Goal: Find specific page/section: Find specific page/section

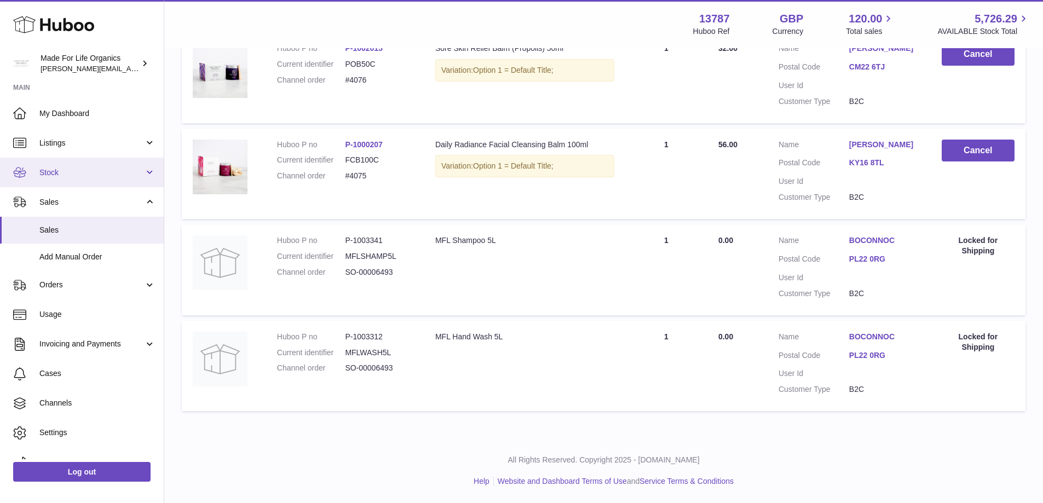
click at [57, 176] on span "Stock" at bounding box center [91, 172] width 105 height 10
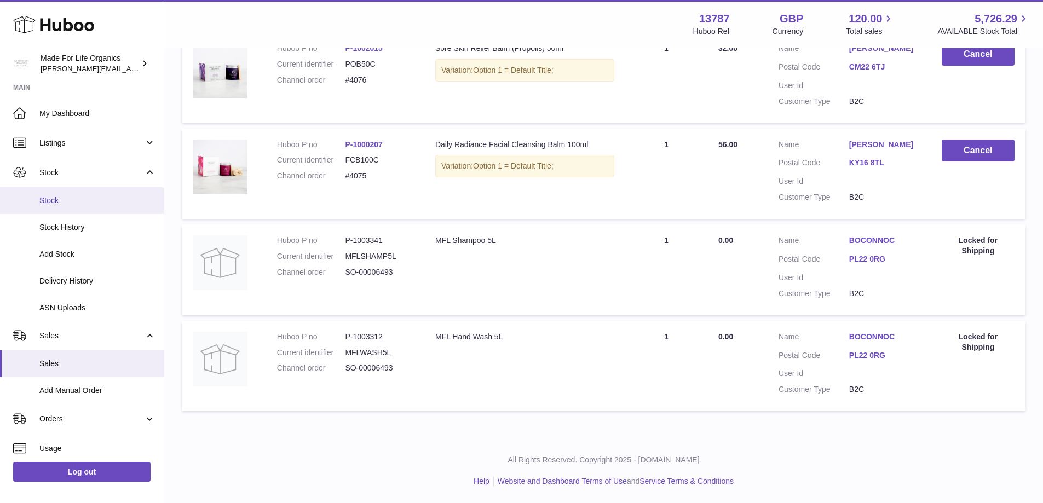
click at [60, 201] on span "Stock" at bounding box center [97, 200] width 116 height 10
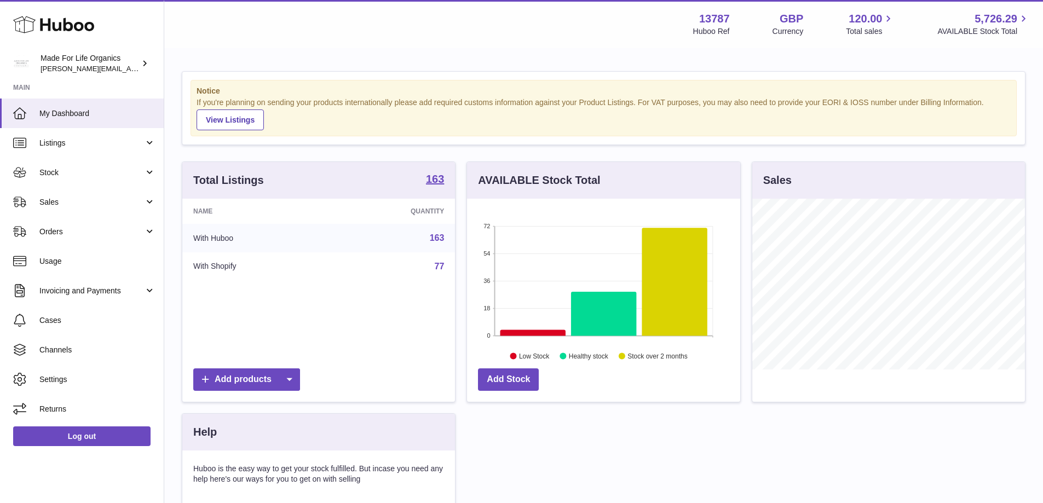
scroll to position [171, 273]
click at [56, 177] on span "Stock" at bounding box center [91, 172] width 105 height 10
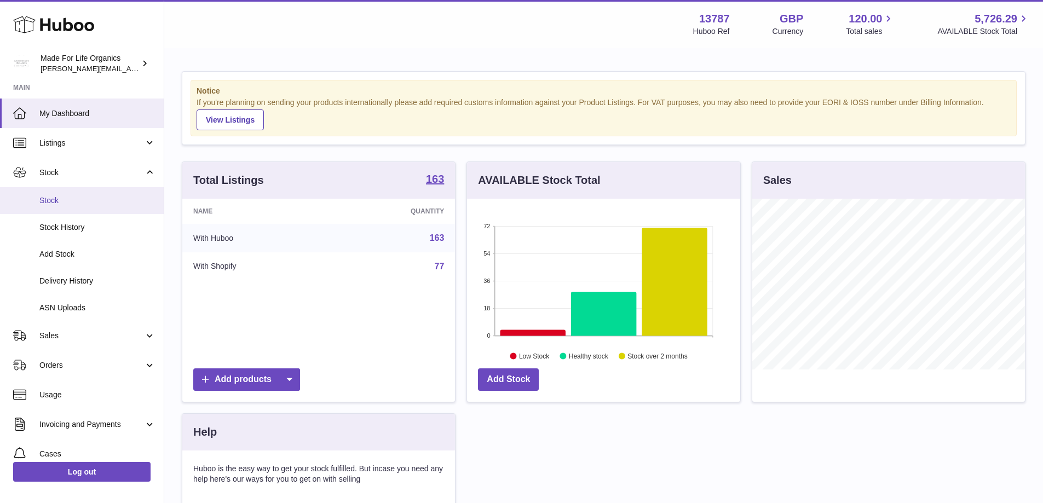
click at [51, 206] on link "Stock" at bounding box center [82, 200] width 164 height 27
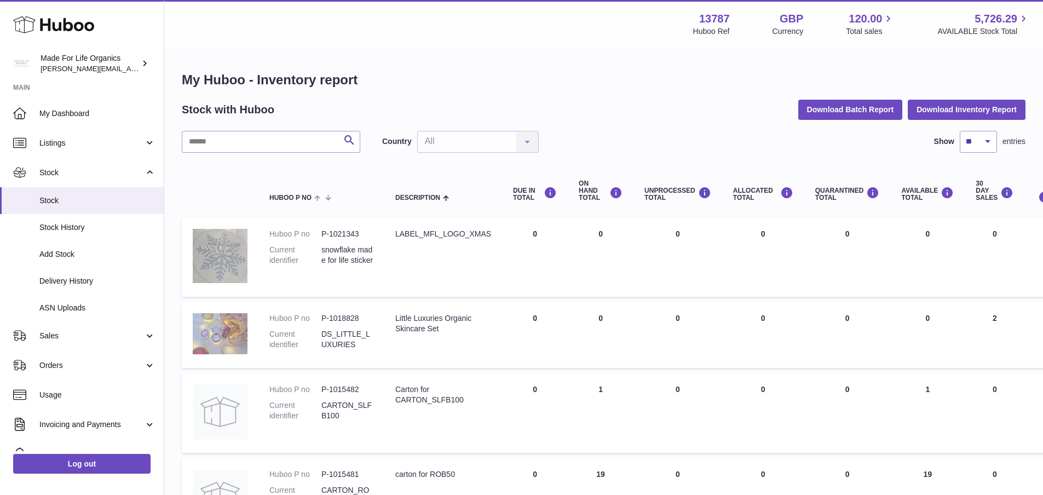
click at [218, 334] on img at bounding box center [220, 333] width 55 height 41
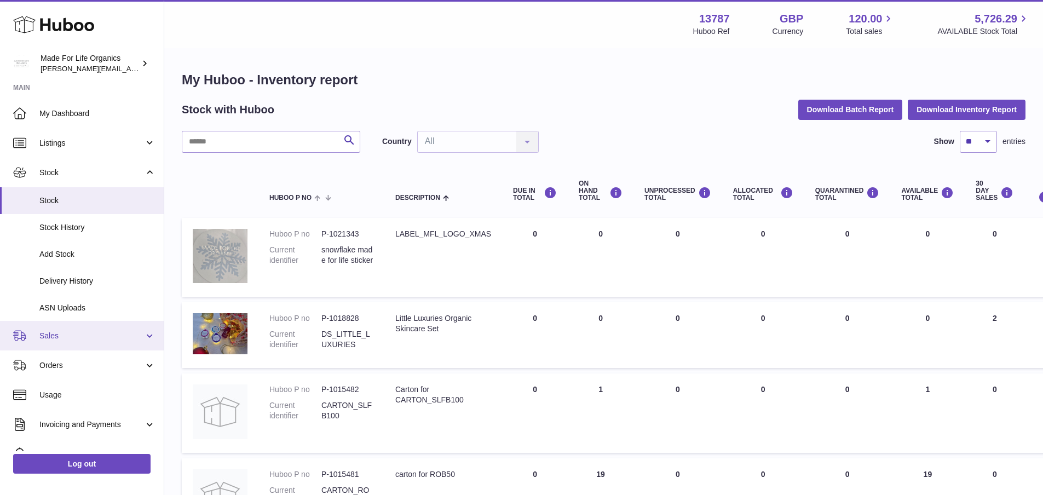
click at [56, 337] on span "Sales" at bounding box center [91, 336] width 105 height 10
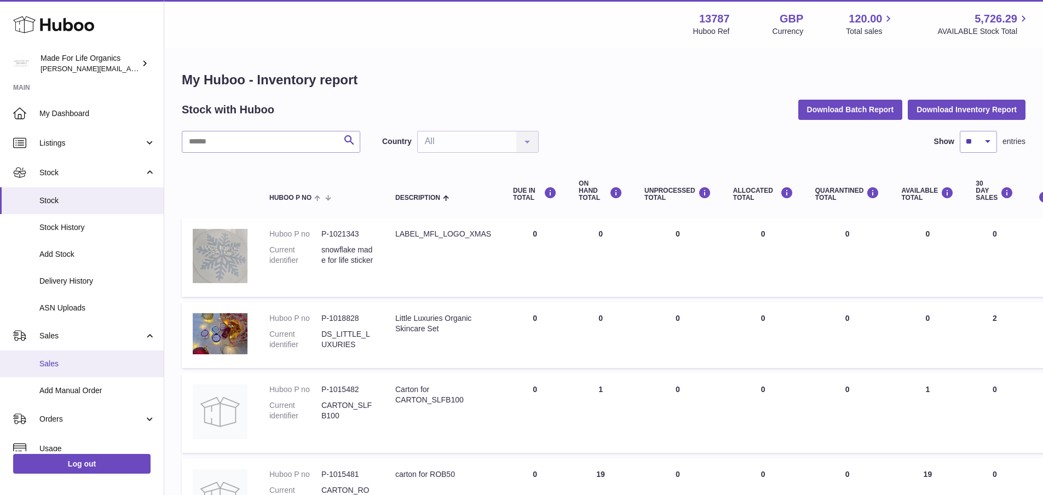
click at [59, 365] on span "Sales" at bounding box center [97, 364] width 116 height 10
